Goal: Information Seeking & Learning: Learn about a topic

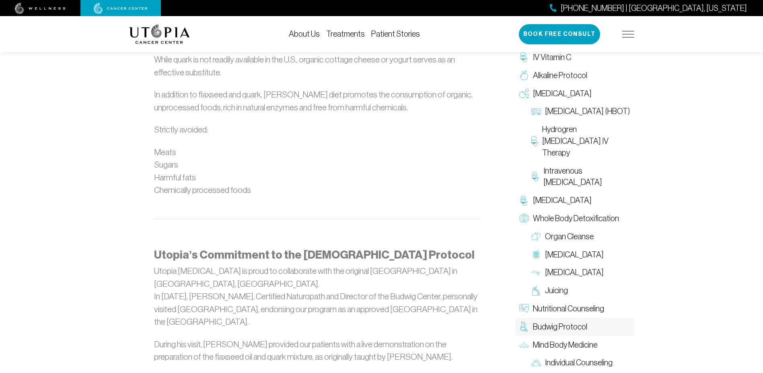
scroll to position [885, 0]
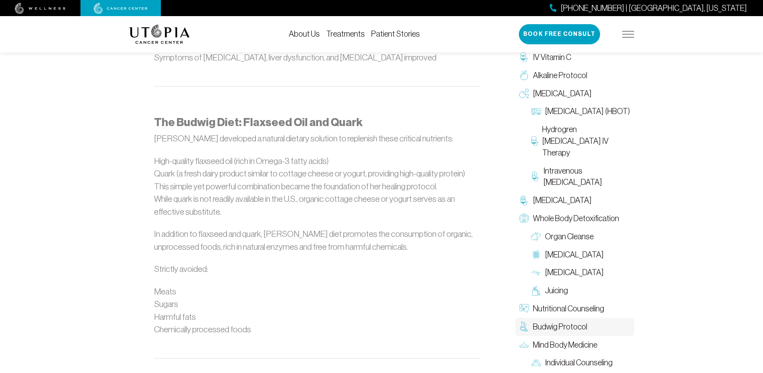
click at [489, 123] on div "The Budwig Protocol at [GEOGRAPHIC_DATA][MEDICAL_DATA] [PERSON_NAME], a renowne…" at bounding box center [317, 282] width 367 height 1047
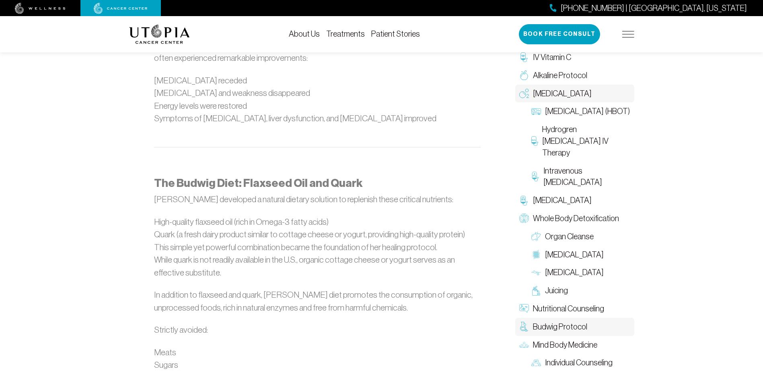
scroll to position [684, 0]
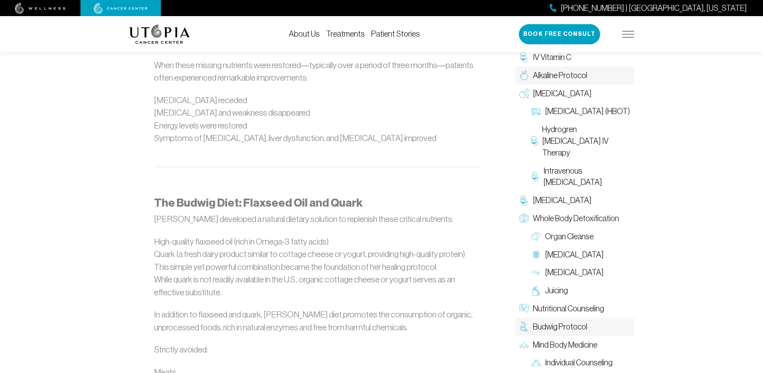
click at [555, 76] on span "Alkaline Protocol" at bounding box center [560, 76] width 54 height 12
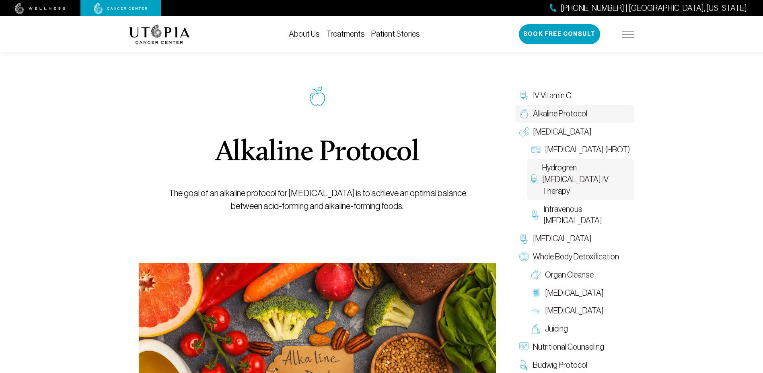
click at [563, 181] on span "Hydrogren [MEDICAL_DATA] IV Therapy" at bounding box center [587, 179] width 88 height 35
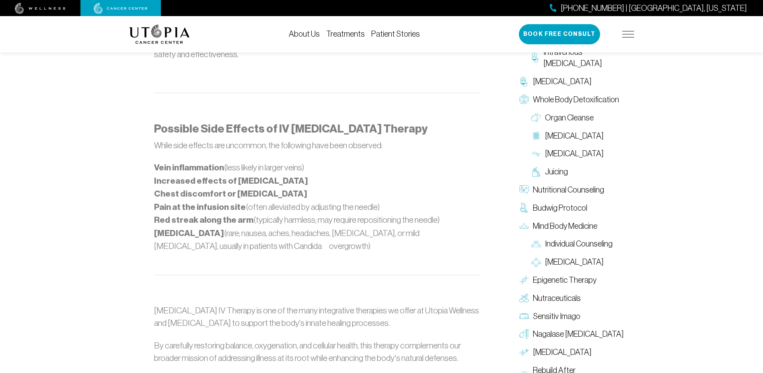
scroll to position [684, 0]
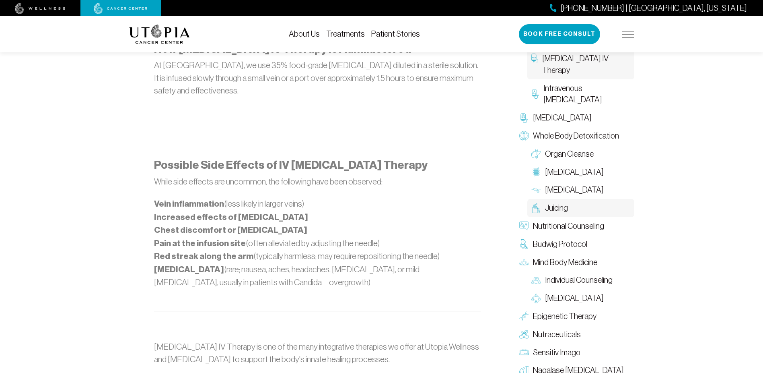
click at [555, 202] on span "Juicing" at bounding box center [556, 208] width 23 height 12
